Goal: Task Accomplishment & Management: Use online tool/utility

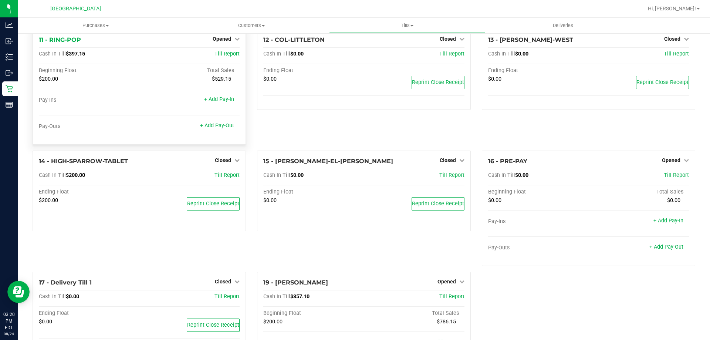
scroll to position [296, 0]
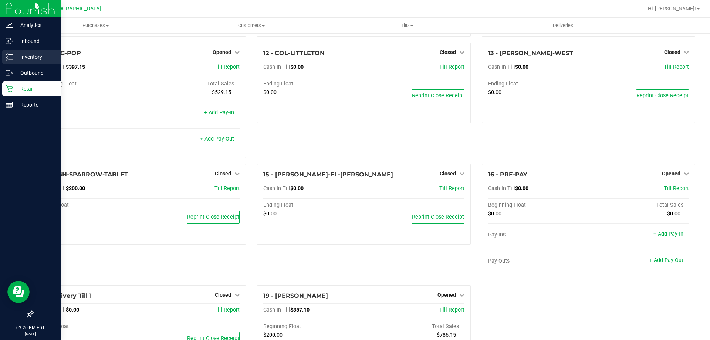
click at [16, 58] on p "Inventory" at bounding box center [35, 57] width 44 height 9
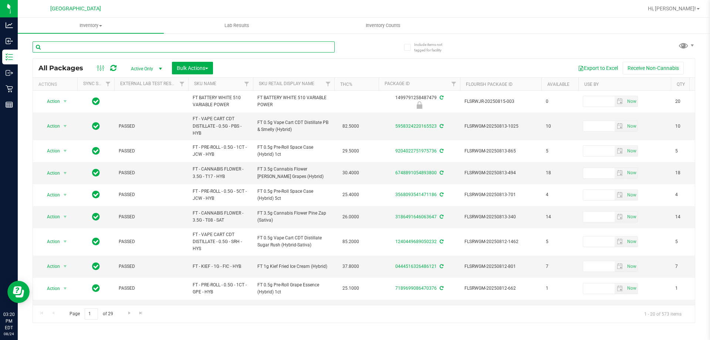
click at [99, 48] on input "text" at bounding box center [184, 46] width 302 height 11
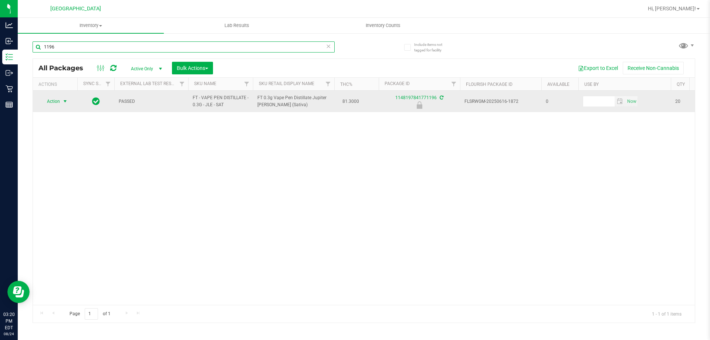
type input "1196"
click at [65, 104] on span "select" at bounding box center [65, 101] width 6 height 6
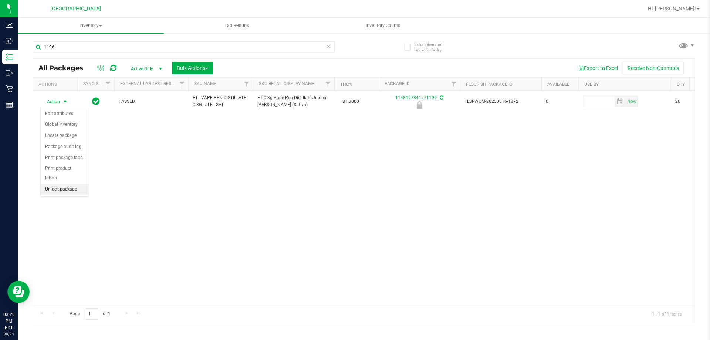
click at [70, 184] on li "Unlock package" at bounding box center [64, 189] width 47 height 11
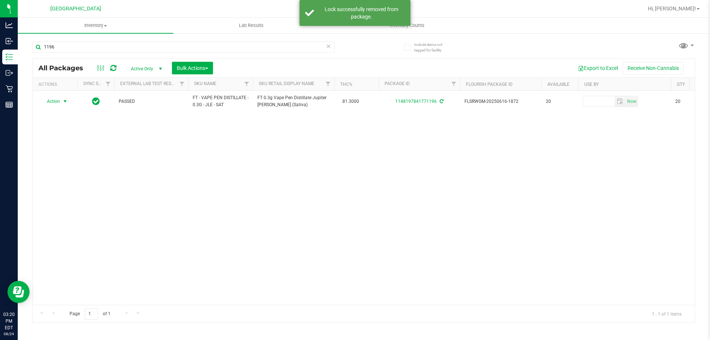
click at [63, 104] on span "select" at bounding box center [65, 101] width 6 height 6
click at [64, 190] on li "Print package label" at bounding box center [69, 190] width 57 height 11
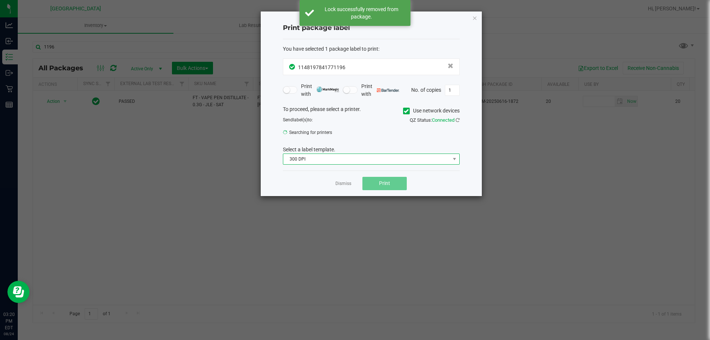
click at [311, 156] on span "300 DPI" at bounding box center [366, 159] width 167 height 10
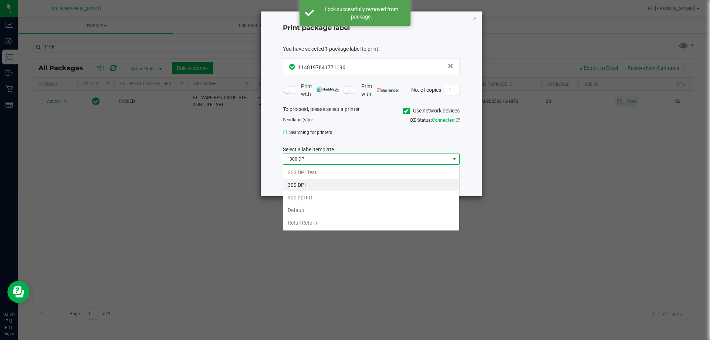
scroll to position [11, 177]
click at [314, 173] on li "203 DPI Test" at bounding box center [371, 172] width 176 height 13
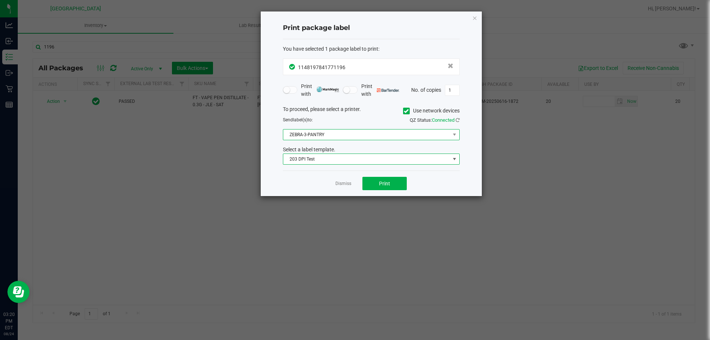
click at [361, 139] on span "ZEBRA-3-PANTRY" at bounding box center [366, 134] width 167 height 10
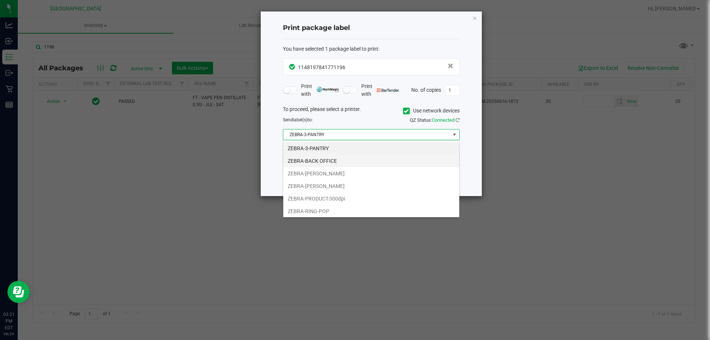
click at [337, 162] on li "ZEBRA-BACK OFFICE" at bounding box center [371, 161] width 176 height 13
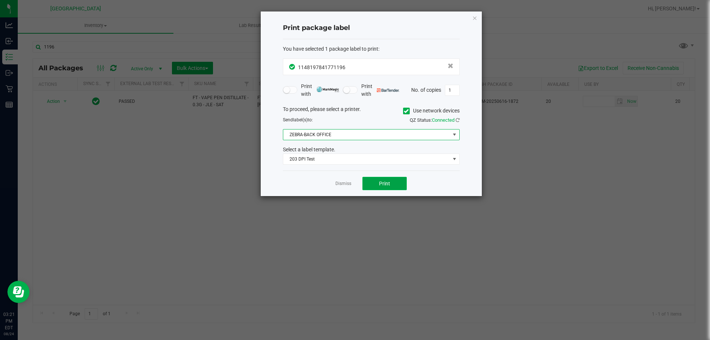
click at [387, 180] on button "Print" at bounding box center [384, 183] width 44 height 13
